Goal: Transaction & Acquisition: Purchase product/service

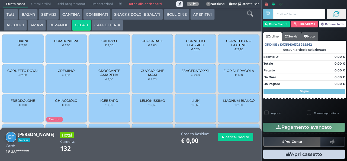
click at [147, 77] on span "CUCCIOLONE MAXI" at bounding box center [152, 73] width 32 height 8
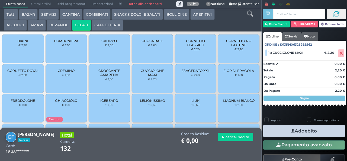
click at [291, 130] on icon "button" at bounding box center [293, 131] width 4 height 6
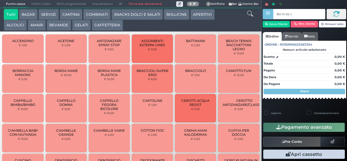
type input "8d 14 da c2"
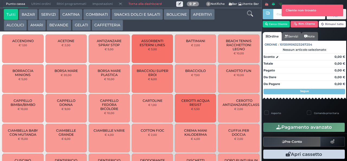
click at [268, 30] on div at bounding box center [267, 76] width 1 height 153
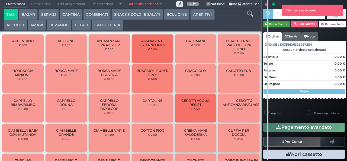
click at [275, 22] on button "Cerca Cliente" at bounding box center [276, 24] width 27 height 7
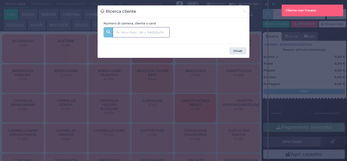
click at [163, 28] on input "text" at bounding box center [141, 32] width 57 height 10
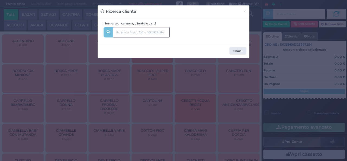
click at [147, 33] on input "text" at bounding box center [141, 32] width 57 height 10
type input "conti"
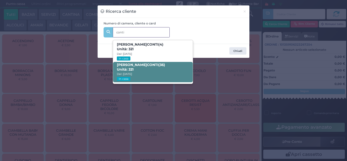
click at [153, 70] on span "FRANCESCO CONTI (36) Unità: 321 Dal: 11/08/2025 In casa" at bounding box center [152, 72] width 79 height 20
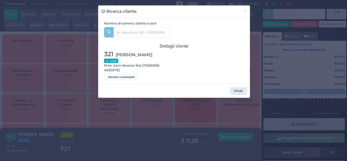
click at [105, 136] on div "Ricerca cliente × Numero di camera, cliente o card conti LORENZO CONTI (4) Unit…" at bounding box center [173, 80] width 347 height 161
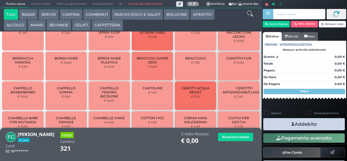
scroll to position [18, 0]
click at [132, 18] on button "SNACKS DOLCI E SALATI" at bounding box center [137, 14] width 52 height 11
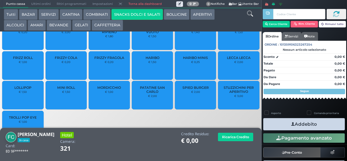
click at [145, 94] on span "PATATINE SAN CARLO" at bounding box center [152, 89] width 32 height 8
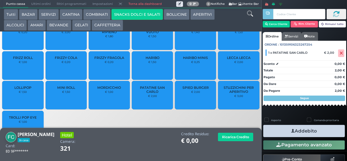
click at [291, 132] on icon "button" at bounding box center [293, 131] width 4 height 6
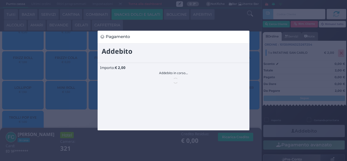
scroll to position [0, 0]
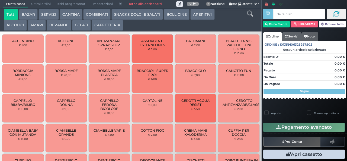
type input "de fa b8 b9"
click at [147, 20] on button "SNACKS DOLCI E SALATI" at bounding box center [137, 14] width 52 height 11
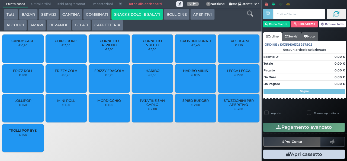
click at [148, 15] on button "SNACKS DOLCI E SALATI" at bounding box center [137, 14] width 52 height 11
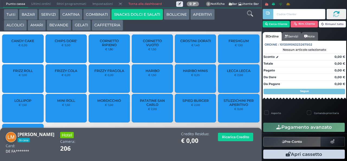
click at [148, 107] on span "PATATINE SAN CARLO" at bounding box center [152, 102] width 32 height 8
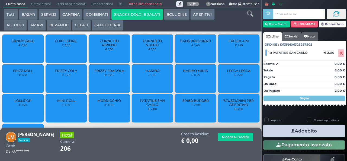
click at [283, 133] on button "Addebito" at bounding box center [304, 131] width 82 height 12
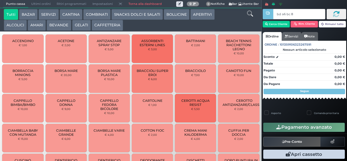
type input "bd a6 bc 8b"
click at [132, 18] on button "SNACKS DOLCI E SALATI" at bounding box center [137, 14] width 52 height 11
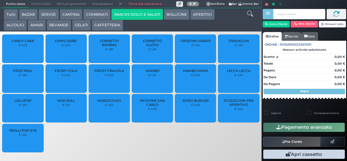
click at [0, 0] on div at bounding box center [0, 0] width 0 height 0
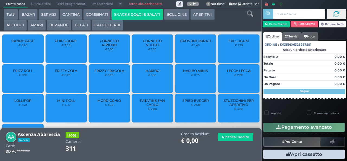
click at [182, 52] on div "CROSTINI DORATI € 1,40" at bounding box center [195, 48] width 41 height 28
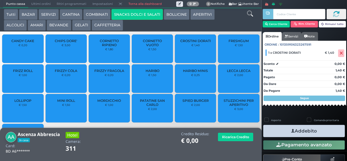
click at [146, 107] on span "PATATINE SAN CARLO" at bounding box center [152, 102] width 32 height 8
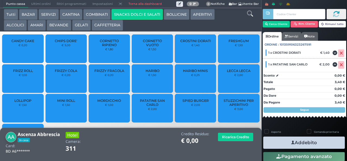
click at [291, 142] on icon "button" at bounding box center [293, 143] width 4 height 6
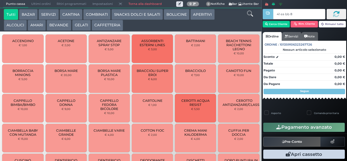
type input "41 ea bb 8b"
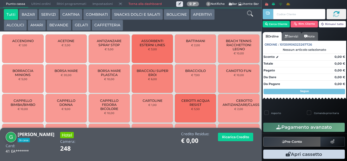
click at [137, 13] on button "SNACKS DOLCI E SALATI" at bounding box center [137, 14] width 52 height 11
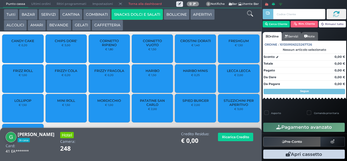
click at [147, 105] on span "PATATINE SAN CARLO" at bounding box center [152, 102] width 32 height 8
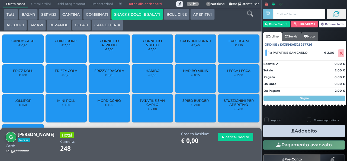
click at [291, 130] on icon "button" at bounding box center [293, 131] width 4 height 6
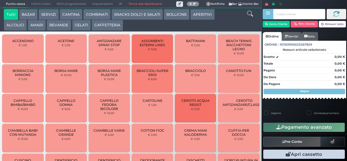
click at [30, 15] on button "BAZAR" at bounding box center [28, 14] width 19 height 11
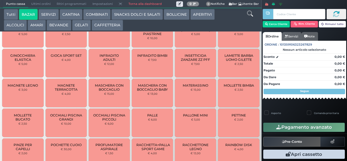
scroll to position [242, 0]
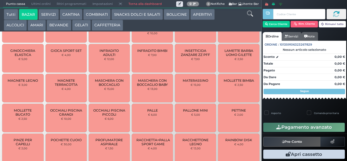
click at [25, 116] on span "MOLLETTE BUCATO" at bounding box center [23, 112] width 32 height 8
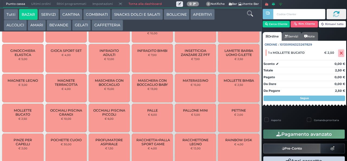
click at [27, 116] on span "MOLLETTE BUCATO" at bounding box center [23, 112] width 32 height 8
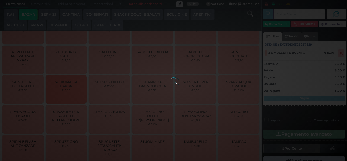
scroll to position [459, 0]
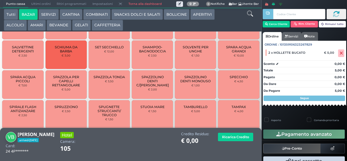
click at [322, 136] on button "Pagamento avanzato" at bounding box center [304, 133] width 82 height 9
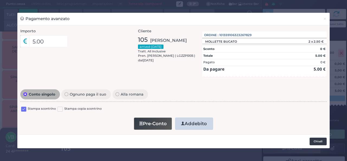
click at [318, 142] on button "Chiudi" at bounding box center [318, 141] width 17 height 8
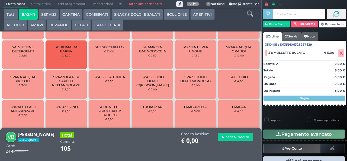
scroll to position [11, 0]
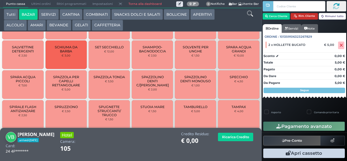
click at [302, 15] on button "Rim. Cliente" at bounding box center [304, 16] width 27 height 7
click at [186, 53] on span "SOLVENTE PER UNGHE" at bounding box center [195, 49] width 32 height 8
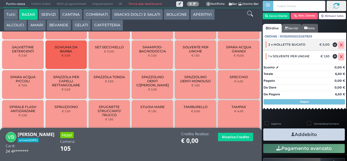
click at [333, 45] on icon at bounding box center [335, 45] width 5 height 0
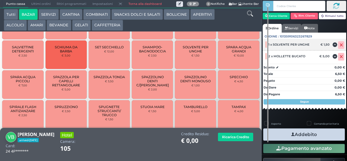
click at [340, 45] on icon at bounding box center [341, 45] width 3 height 0
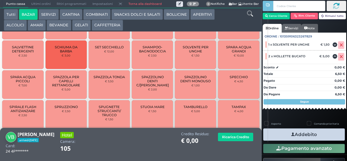
scroll to position [12, 0]
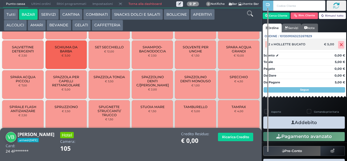
click at [340, 45] on icon at bounding box center [341, 45] width 3 height 0
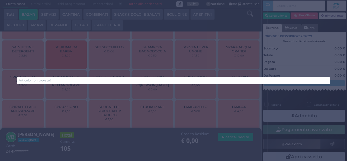
click at [78, 128] on div "Articolo non trovato!" at bounding box center [173, 80] width 347 height 161
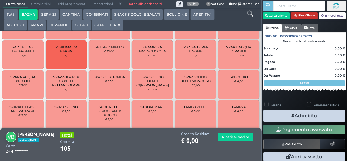
click at [304, 15] on button "Rim. Cliente" at bounding box center [304, 15] width 27 height 7
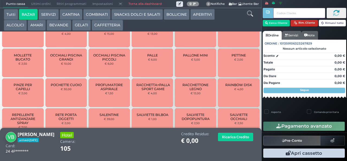
scroll to position [325, 0]
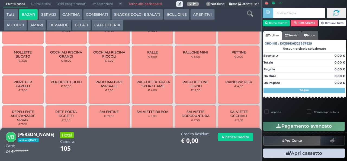
click at [25, 58] on span "MOLLETTE BUCATO" at bounding box center [23, 54] width 32 height 8
click at [26, 58] on span "MOLLETTE BUCATO" at bounding box center [23, 54] width 32 height 8
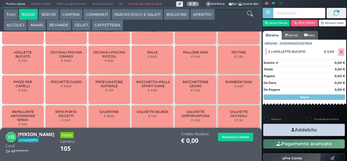
click at [291, 131] on icon "button" at bounding box center [293, 130] width 4 height 6
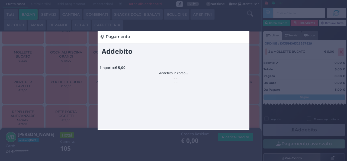
scroll to position [0, 0]
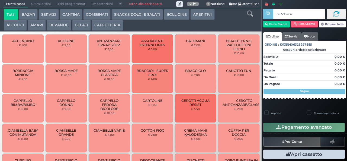
type input "58 5d 7e a0"
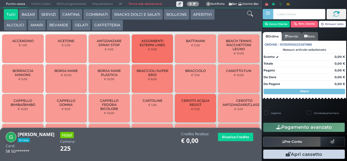
click at [139, 16] on button "SNACKS DOLCI E SALATI" at bounding box center [137, 14] width 52 height 11
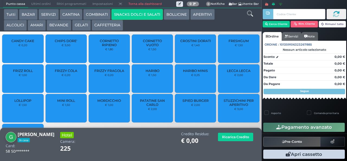
click at [189, 43] on span "CROSTINI DORATI" at bounding box center [195, 41] width 31 height 4
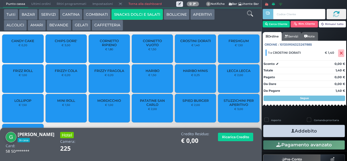
click at [291, 128] on icon "button" at bounding box center [293, 131] width 4 height 6
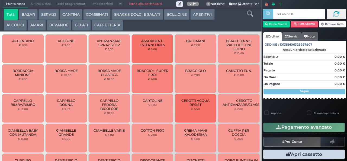
type input "bd a6 bc 8b"
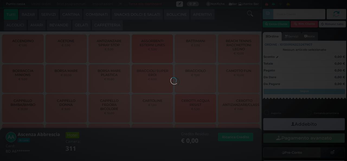
click at [104, 15] on button "COMBINATI" at bounding box center [96, 14] width 27 height 11
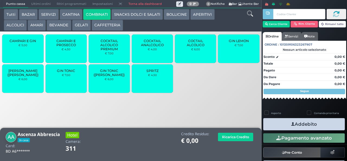
click at [139, 13] on button "SNACKS DOLCI E SALATI" at bounding box center [137, 14] width 52 height 11
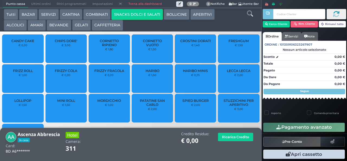
click at [109, 47] on span "CORNETTO RIPIENO" at bounding box center [109, 43] width 32 height 8
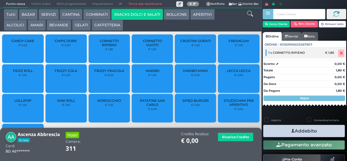
click at [340, 53] on icon at bounding box center [341, 53] width 3 height 0
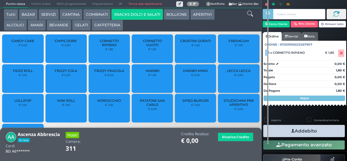
click at [203, 43] on span "CROSTINI DORATI" at bounding box center [195, 41] width 31 height 4
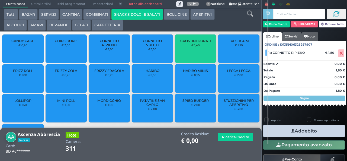
click at [201, 43] on span "CROSTINI DORATI" at bounding box center [195, 41] width 31 height 4
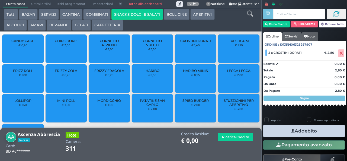
click at [308, 133] on button "Addebito" at bounding box center [304, 131] width 82 height 12
